Goal: Task Accomplishment & Management: Use online tool/utility

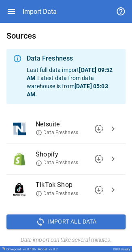
click at [42, 1] on span "chevron_right" at bounding box center [113, 129] width 10 height 10
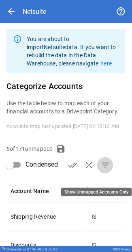
click at [42, 1] on span "filter_list" at bounding box center [105, 165] width 10 height 10
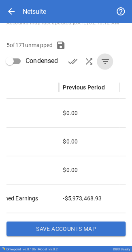
scroll to position [21, 0]
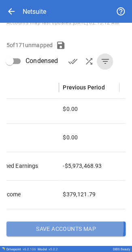
click at [42, 1] on button "Save Accounts Map" at bounding box center [65, 228] width 119 height 15
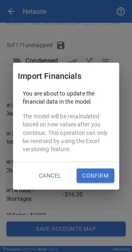
click at [42, 1] on button "Confirm" at bounding box center [96, 175] width 38 height 15
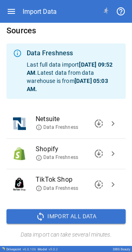
scroll to position [0, 0]
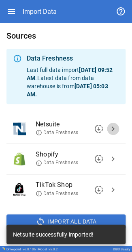
click at [42, 1] on span "chevron_right" at bounding box center [113, 129] width 10 height 10
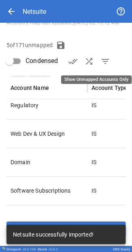
drag, startPoint x: 106, startPoint y: 60, endPoint x: 104, endPoint y: 71, distance: 10.6
click at [42, 1] on span "filter_list" at bounding box center [105, 61] width 10 height 10
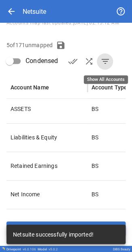
scroll to position [21, 0]
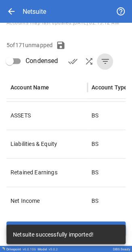
click at [42, 1] on div "Netsuite successfully imported!" at bounding box center [65, 234] width 119 height 24
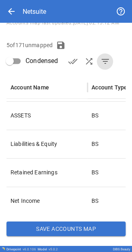
click at [42, 1] on button "Save Accounts Map" at bounding box center [65, 228] width 119 height 15
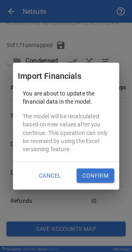
click at [42, 1] on button "Confirm" at bounding box center [96, 175] width 38 height 15
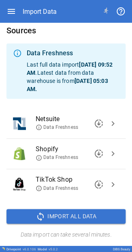
scroll to position [0, 0]
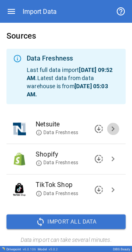
click at [42, 1] on span "chevron_right" at bounding box center [113, 129] width 10 height 10
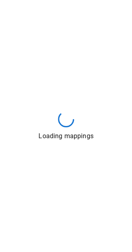
drag, startPoint x: 39, startPoint y: 1, endPoint x: 62, endPoint y: 64, distance: 67.0
click at [42, 1] on div "Loading mappings" at bounding box center [66, 126] width 132 height 252
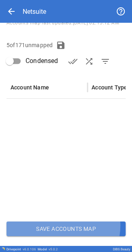
scroll to position [1150, 0]
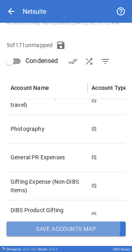
click at [42, 1] on button "Save Accounts Map" at bounding box center [65, 228] width 119 height 15
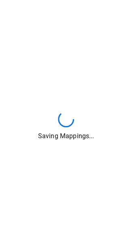
scroll to position [1223, 0]
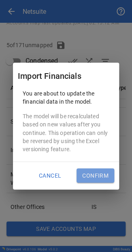
click at [42, 1] on button "Confirm" at bounding box center [96, 175] width 38 height 15
